Goal: Transaction & Acquisition: Purchase product/service

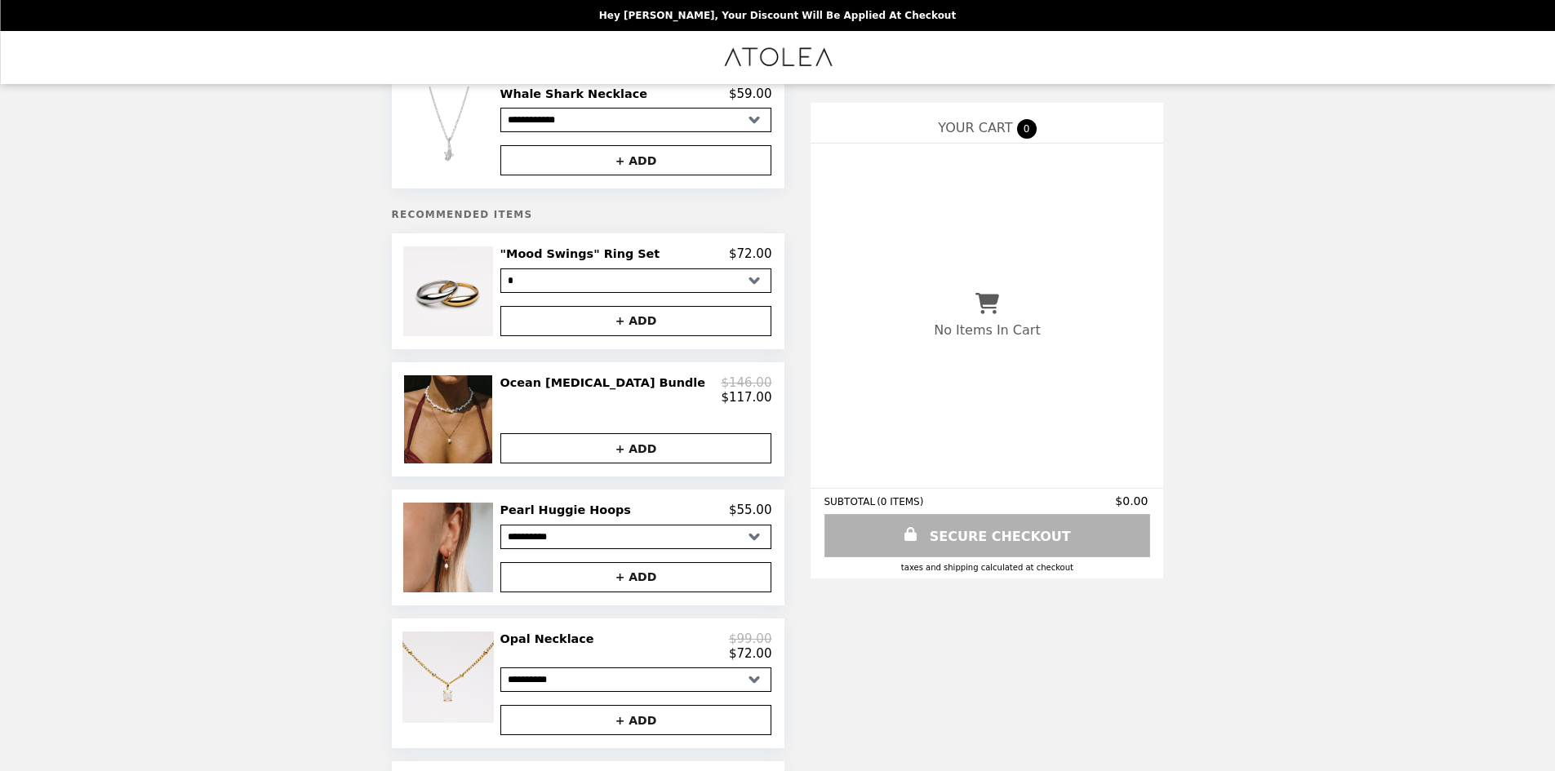
scroll to position [82, 0]
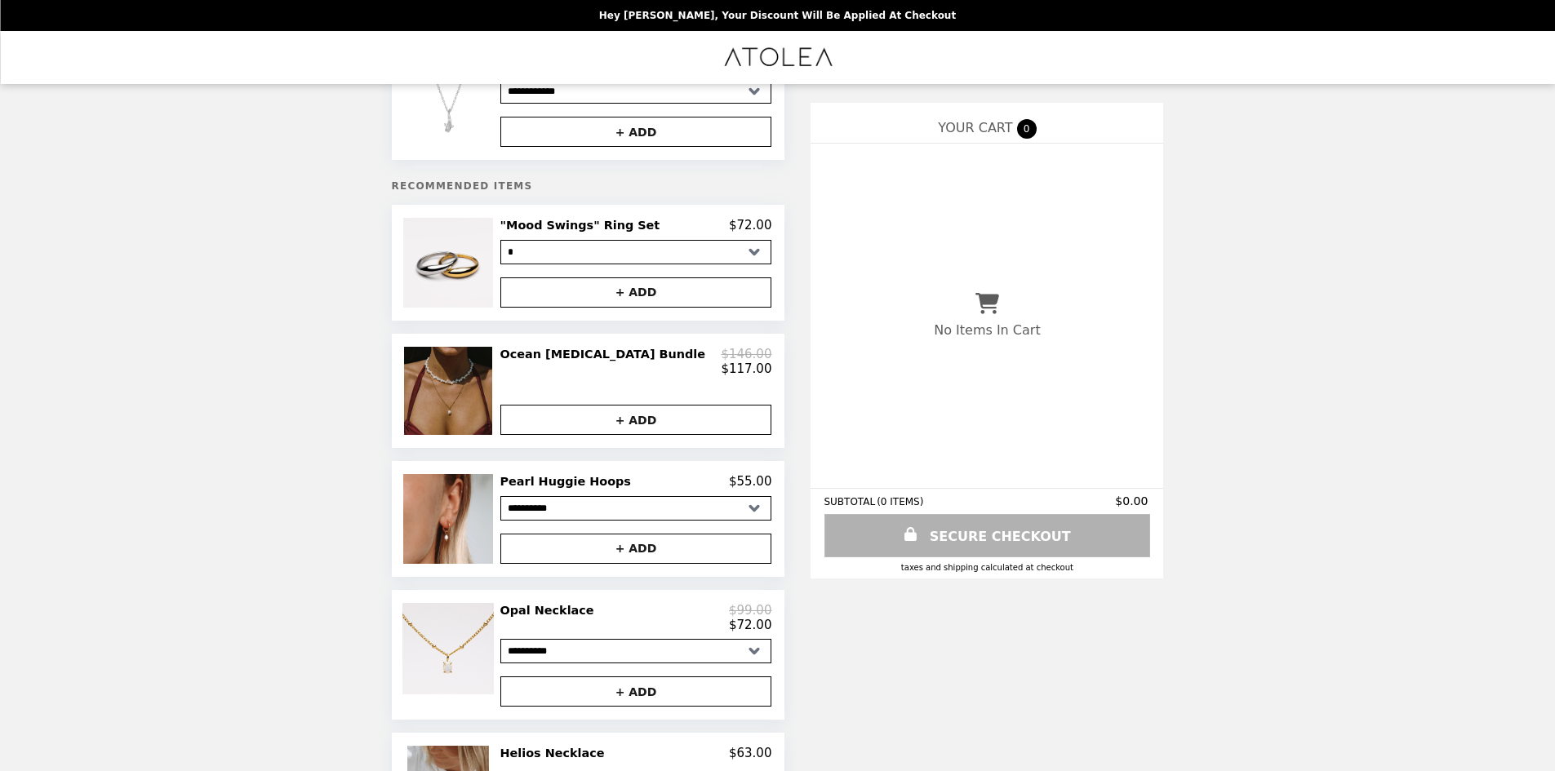
click at [471, 379] on img at bounding box center [450, 391] width 92 height 88
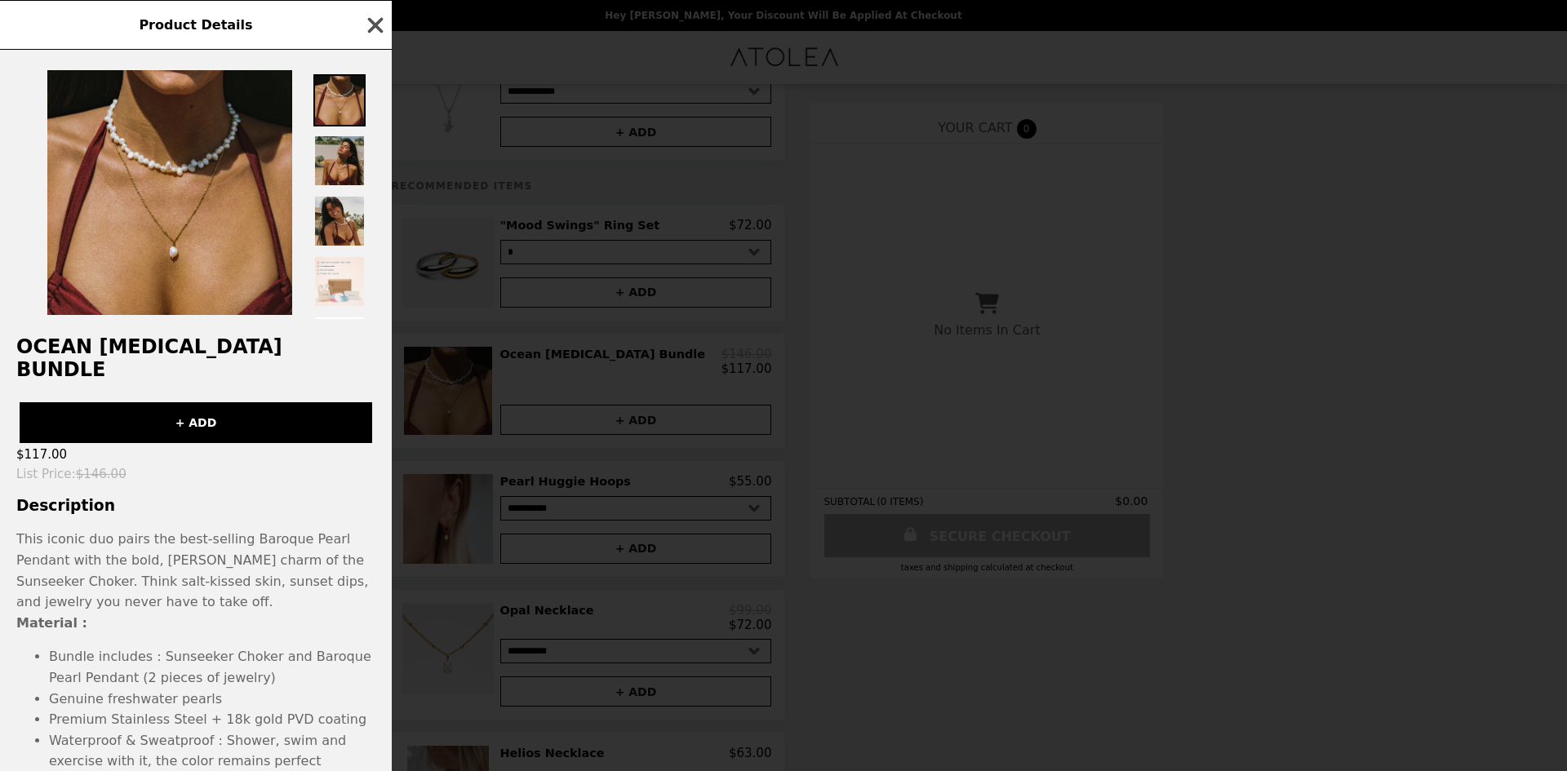
click at [376, 27] on icon "button" at bounding box center [376, 25] width 16 height 16
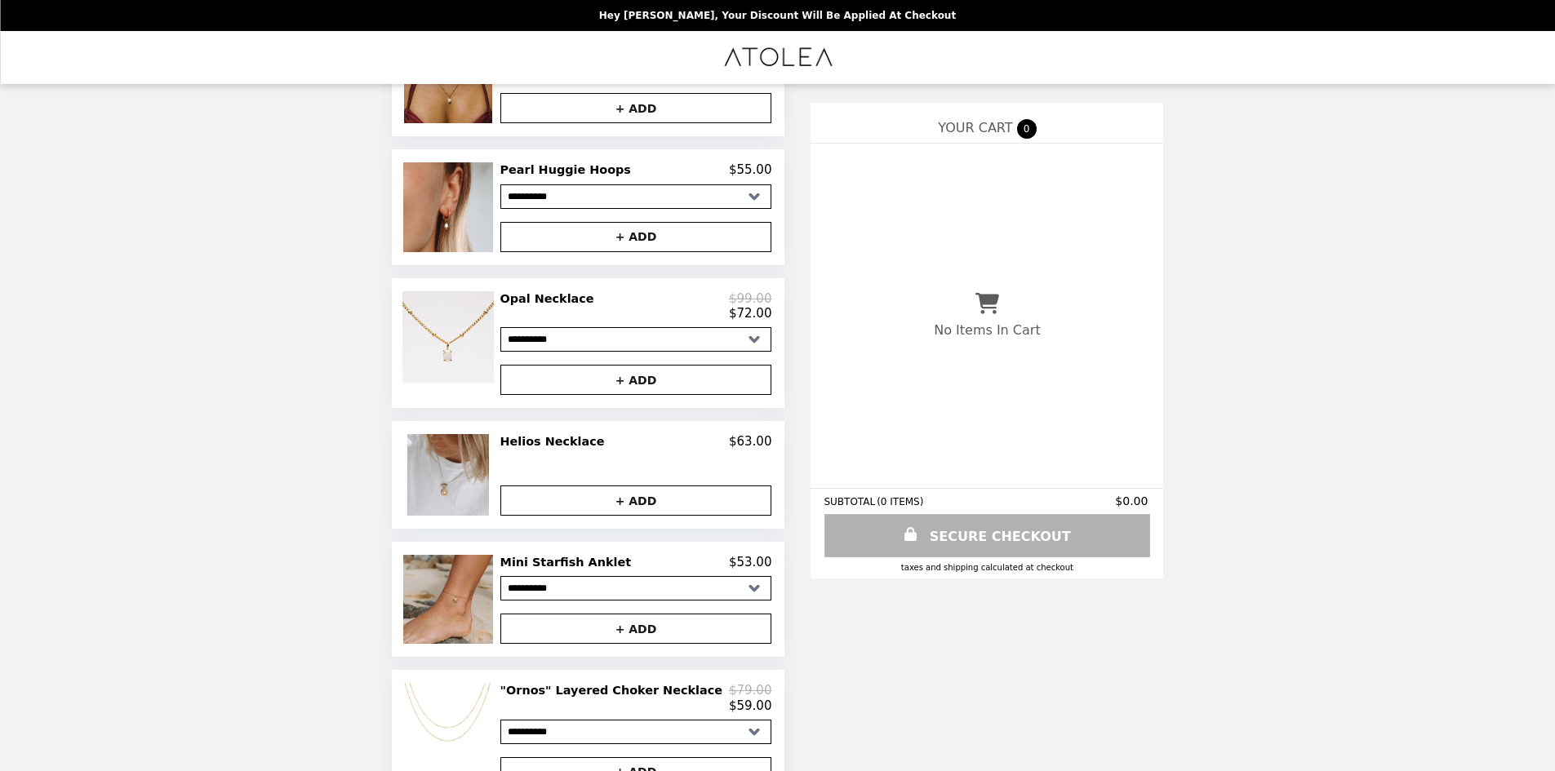
scroll to position [408, 0]
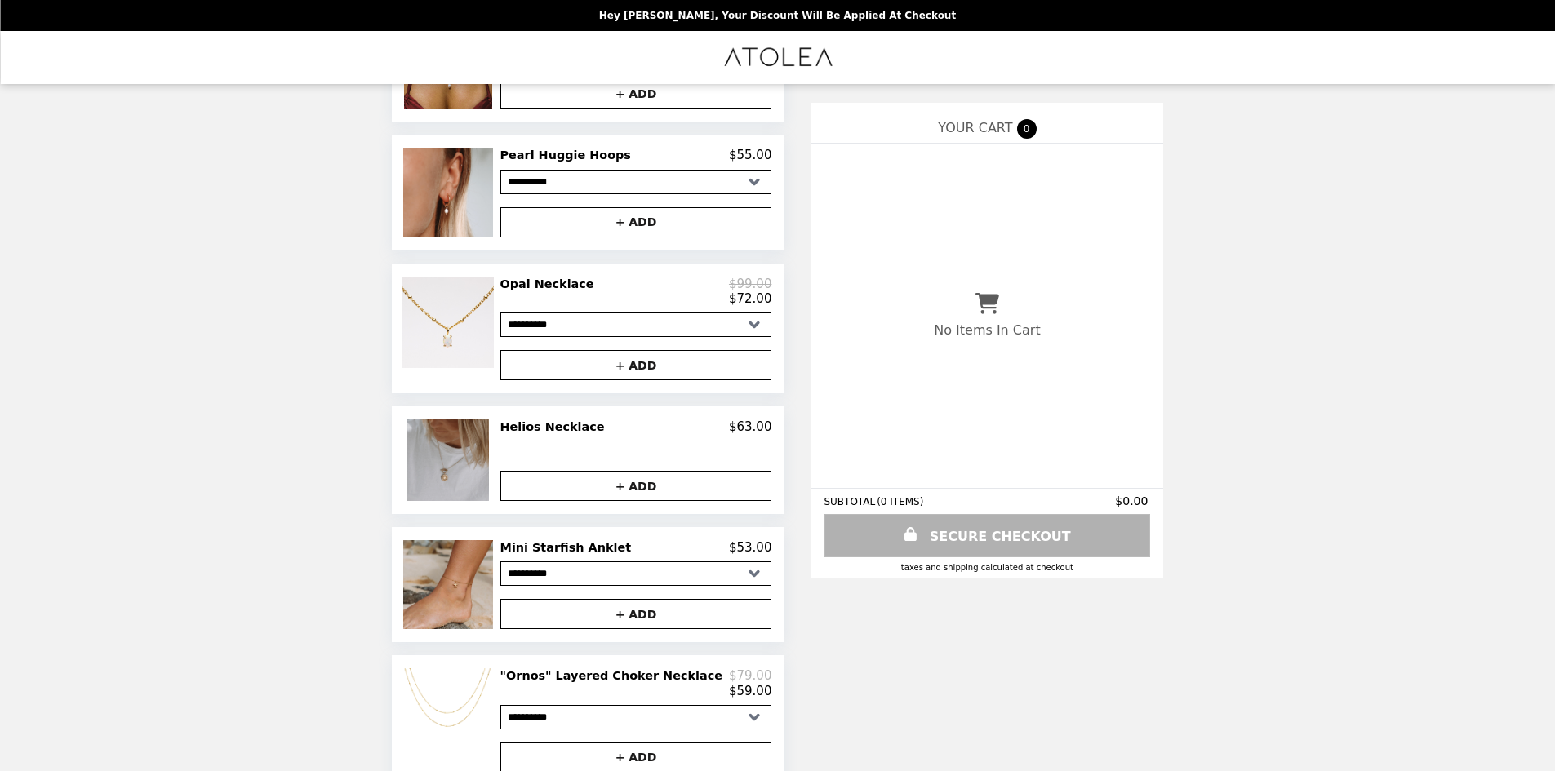
click at [468, 475] on img at bounding box center [450, 460] width 86 height 82
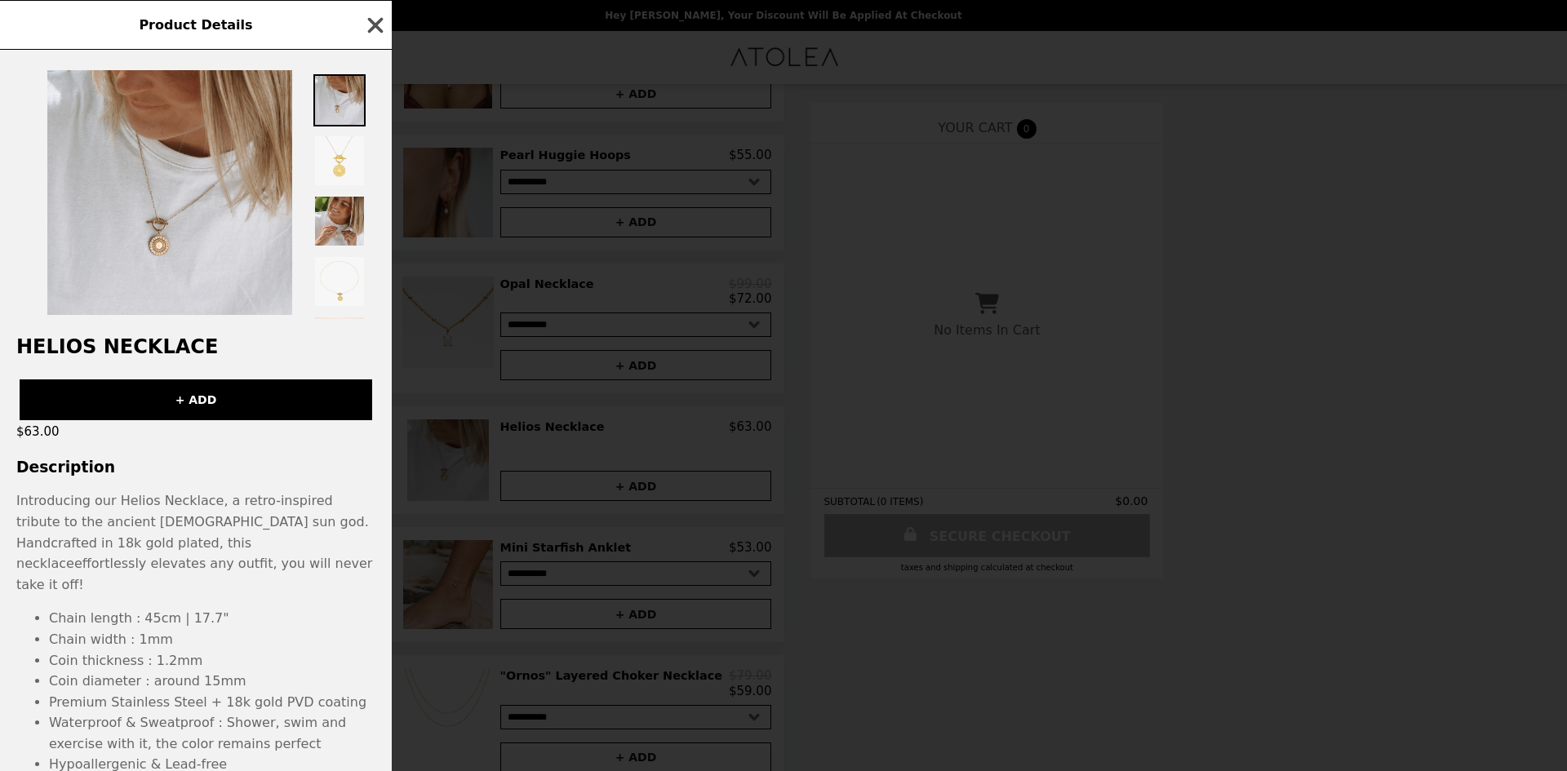
click at [373, 28] on icon "button" at bounding box center [376, 25] width 16 height 16
